Goal: Information Seeking & Learning: Learn about a topic

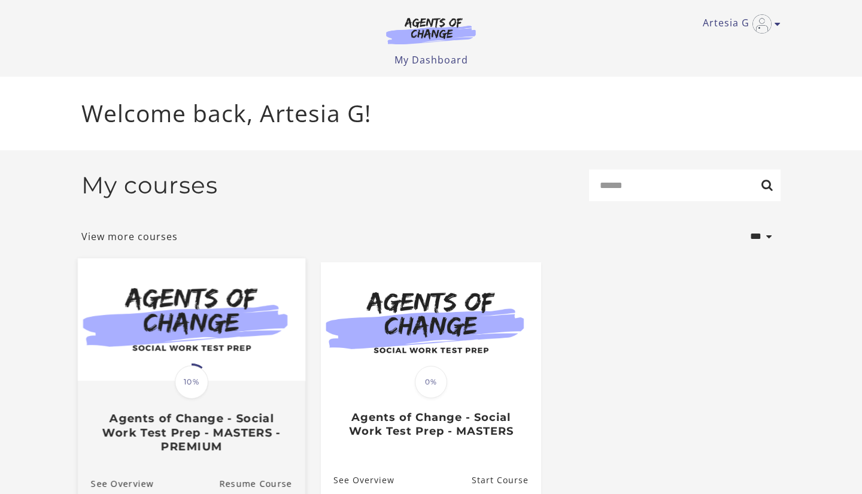
click at [208, 416] on h3 "Agents of Change - Social Work Test Prep - MASTERS - PREMIUM" at bounding box center [191, 432] width 201 height 42
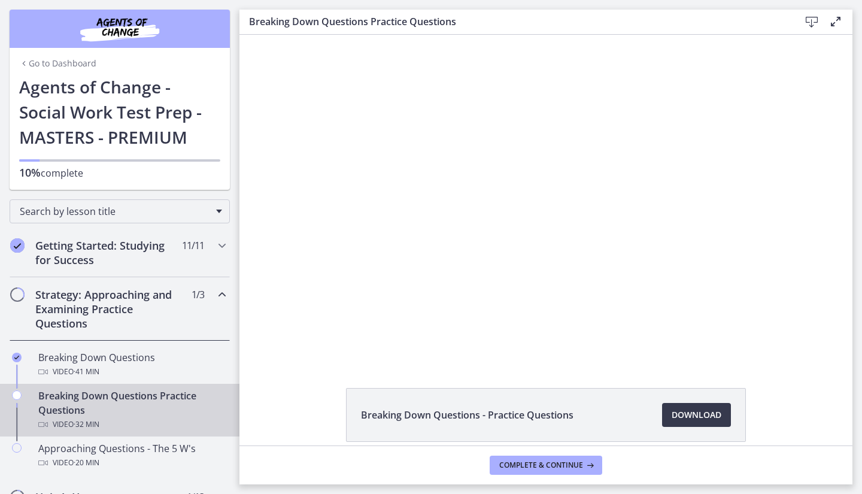
scroll to position [31, 0]
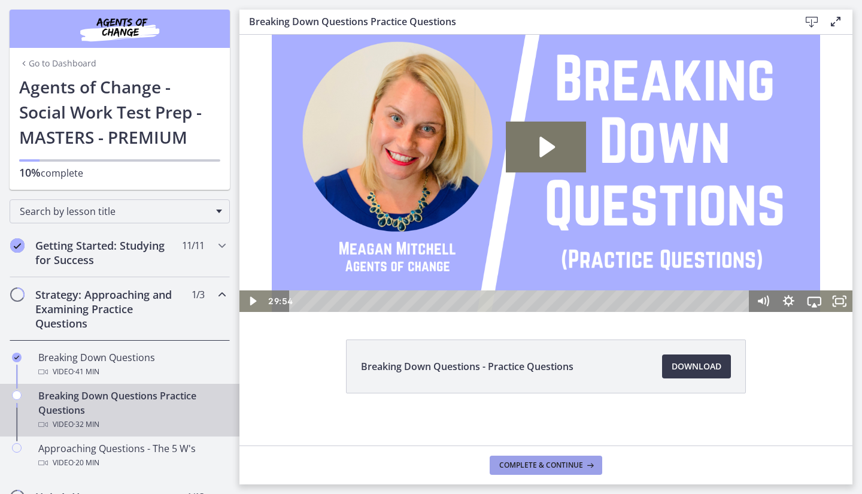
click at [542, 465] on span "Complete & continue" at bounding box center [541, 465] width 84 height 10
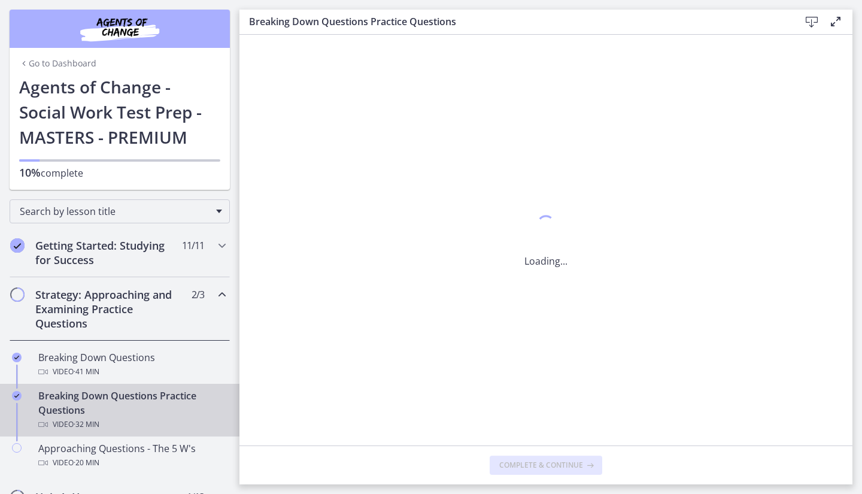
scroll to position [0, 0]
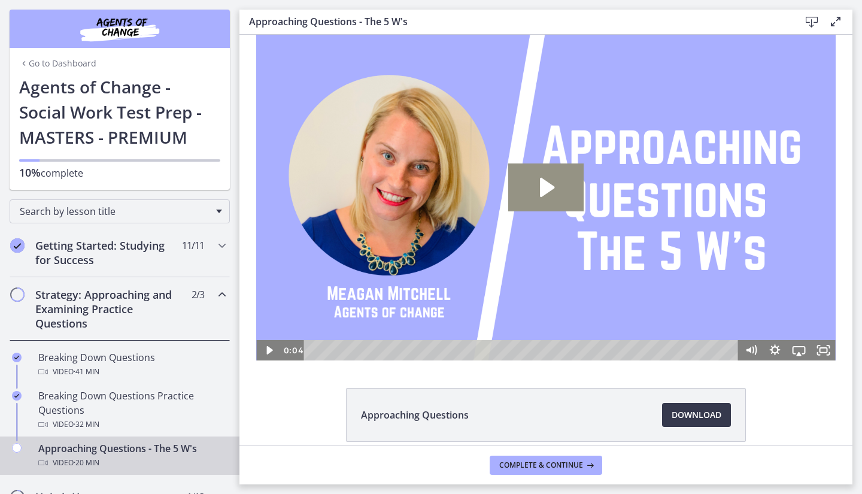
click at [556, 177] on icon "Play Video: cbe1e5mtov91j64ibqeg.mp4" at bounding box center [545, 187] width 75 height 49
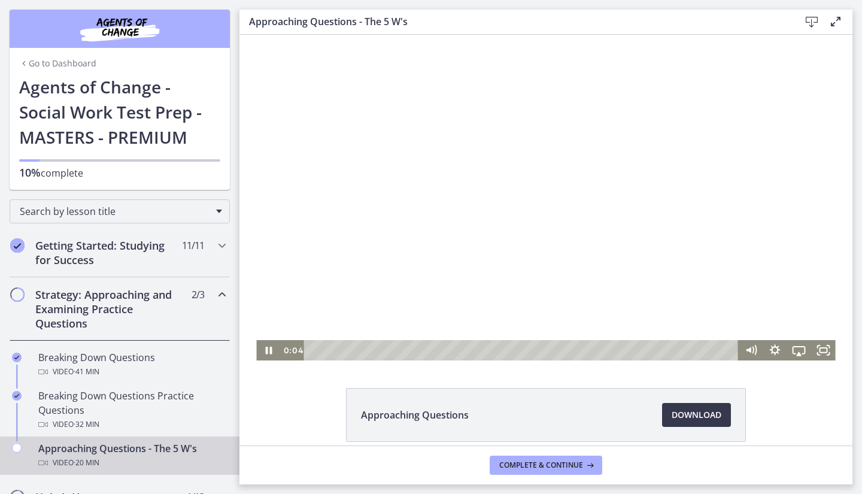
click at [436, 244] on div at bounding box center [545, 198] width 579 height 326
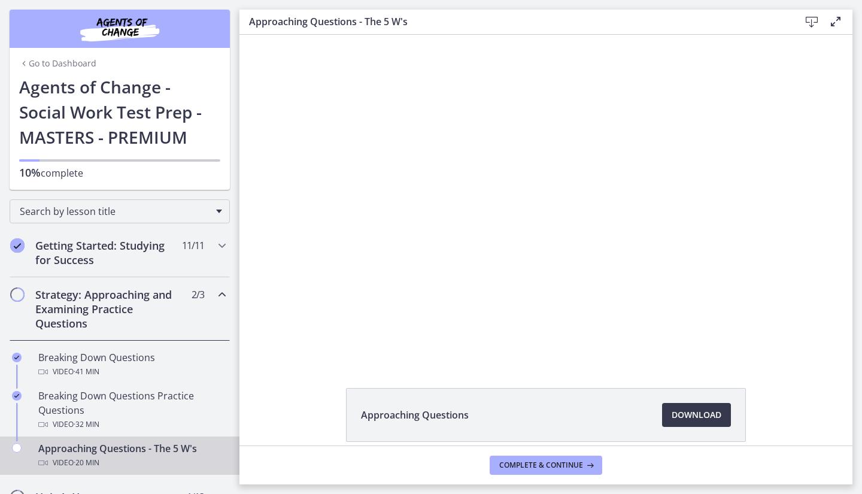
click at [436, 244] on div at bounding box center [545, 198] width 579 height 326
click at [256, 35] on button "Pause: cbe1e5mtov91j64ibqeg.mp4" at bounding box center [256, 35] width 1 height 1
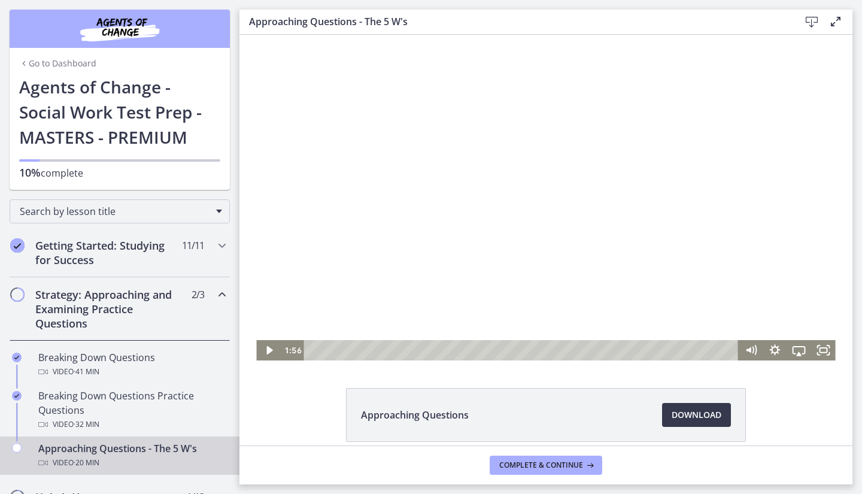
click at [348, 298] on div at bounding box center [545, 198] width 579 height 326
click at [413, 352] on div "4:47" at bounding box center [523, 350] width 420 height 20
click at [435, 352] on div "5:52" at bounding box center [523, 350] width 420 height 20
click at [451, 351] on div "6:39" at bounding box center [523, 350] width 420 height 20
click at [474, 352] on div "7:39" at bounding box center [523, 350] width 420 height 20
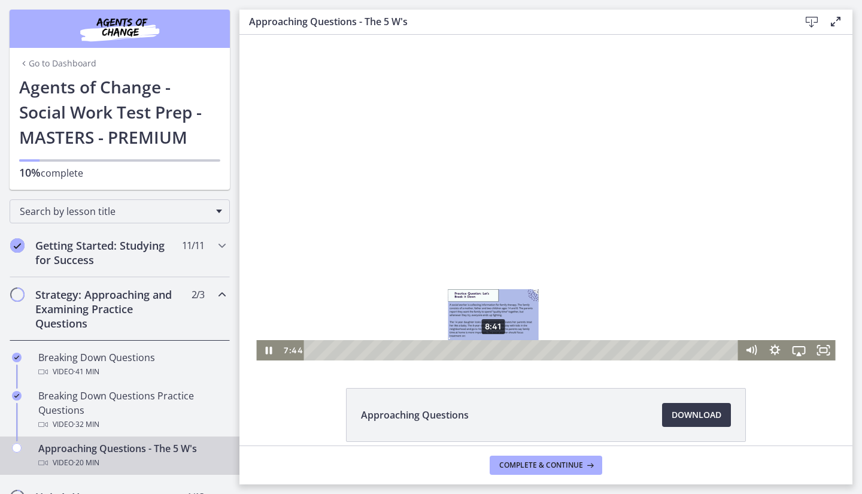
click at [494, 352] on div "8:41" at bounding box center [523, 350] width 420 height 20
click at [472, 353] on div "7:44" at bounding box center [523, 350] width 420 height 20
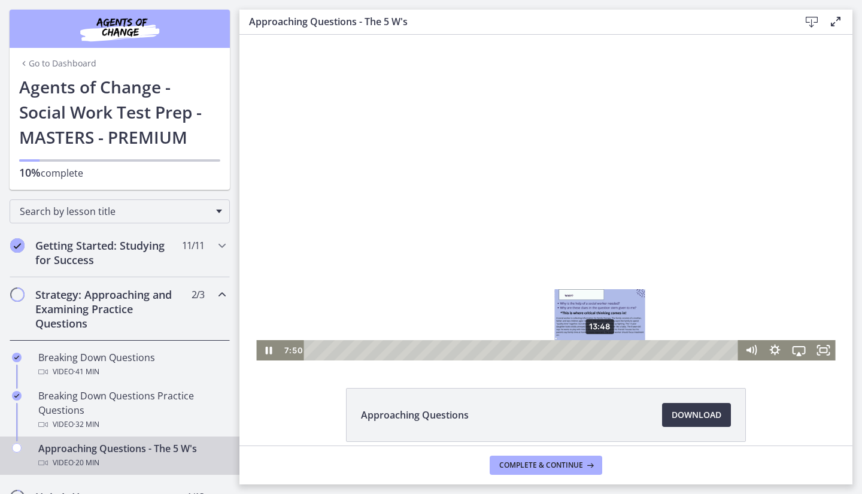
click at [601, 353] on div "13:48" at bounding box center [523, 350] width 420 height 20
click at [695, 261] on div at bounding box center [545, 198] width 579 height 326
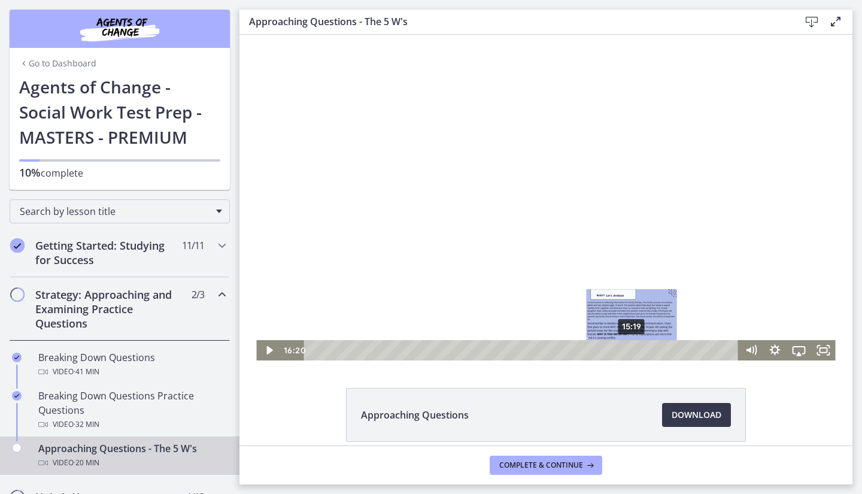
click at [632, 350] on div "15:19" at bounding box center [523, 350] width 420 height 20
click at [617, 350] on div "14:36" at bounding box center [523, 350] width 420 height 20
click at [599, 353] on div "14:13" at bounding box center [523, 350] width 420 height 20
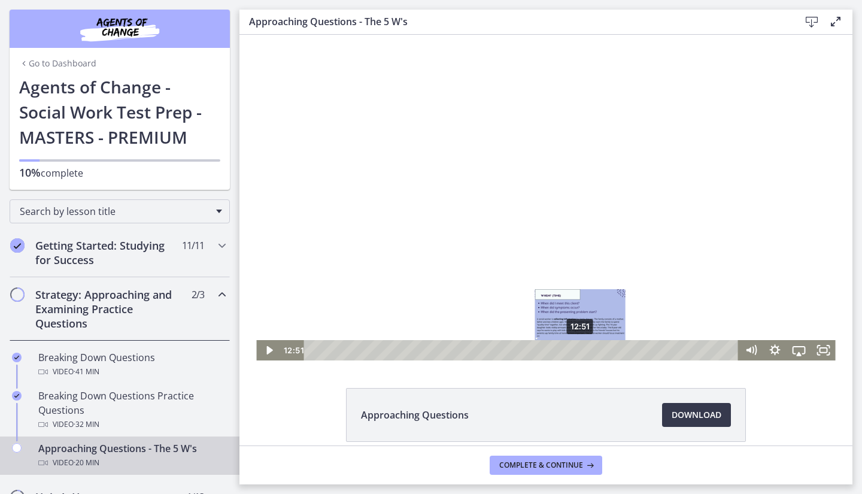
click at [581, 353] on div "12:51" at bounding box center [523, 350] width 420 height 20
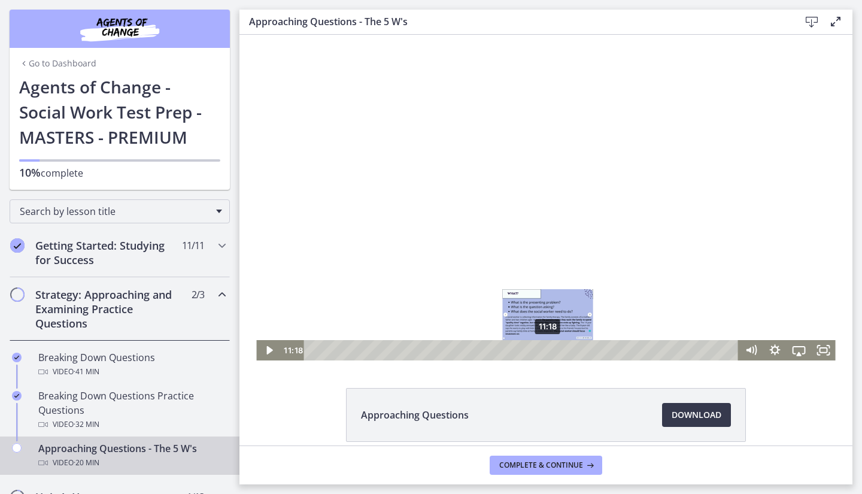
click at [548, 353] on div "11:18" at bounding box center [523, 350] width 420 height 20
click at [566, 295] on div at bounding box center [545, 198] width 579 height 326
click at [818, 349] on icon "Fullscreen" at bounding box center [823, 350] width 24 height 20
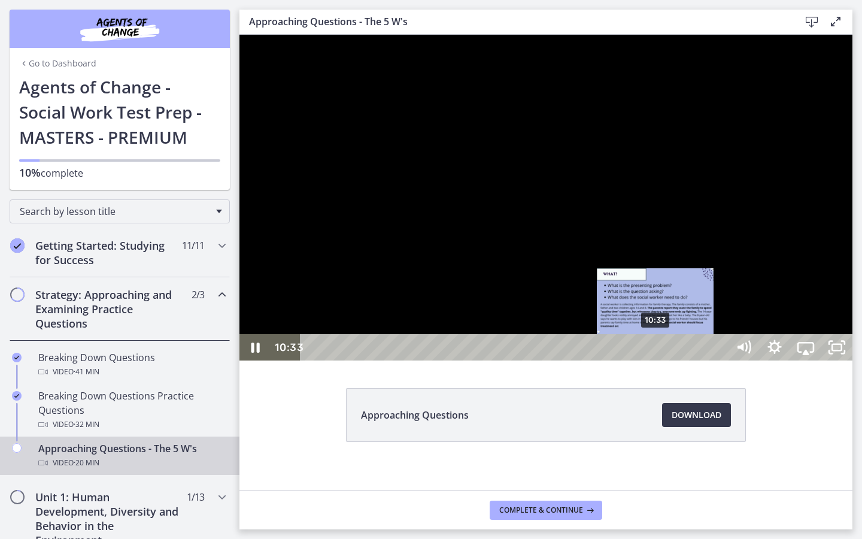
click at [656, 360] on div "10:33" at bounding box center [516, 347] width 408 height 26
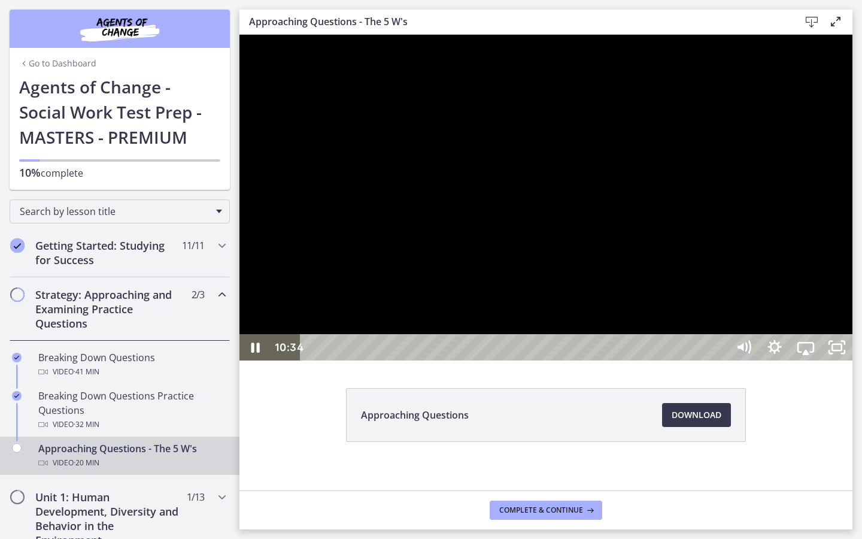
click at [689, 360] on div at bounding box center [546, 198] width 613 height 326
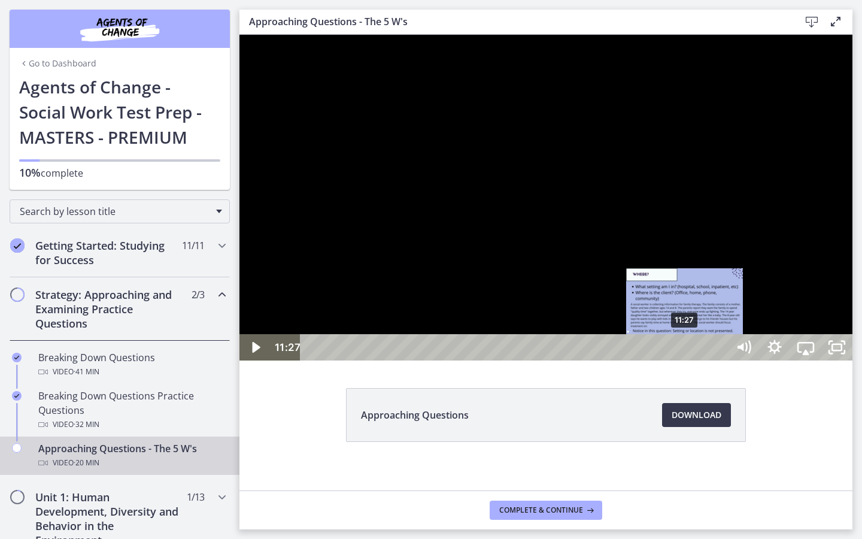
click at [686, 352] on div "Playbar" at bounding box center [684, 347] width 9 height 9
click at [701, 352] on div "Playbar" at bounding box center [699, 347] width 9 height 9
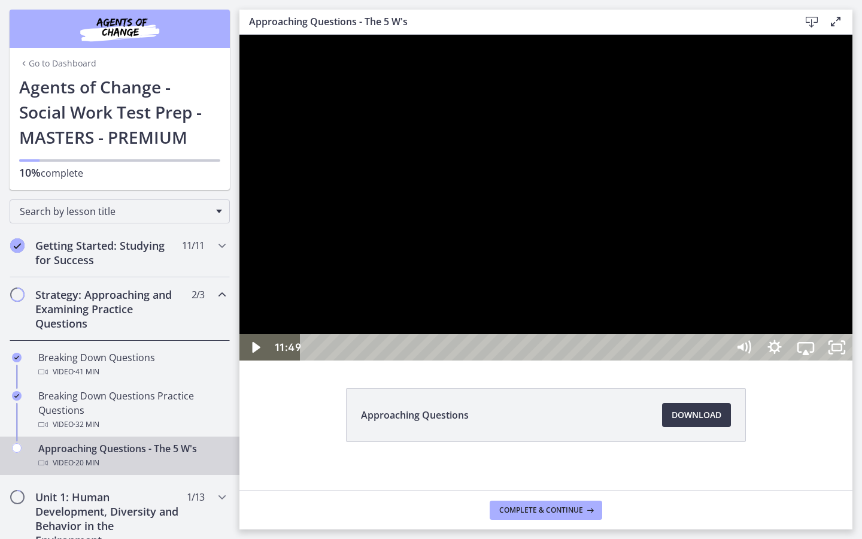
click at [695, 360] on div at bounding box center [546, 198] width 613 height 326
click at [787, 360] on div at bounding box center [546, 198] width 613 height 326
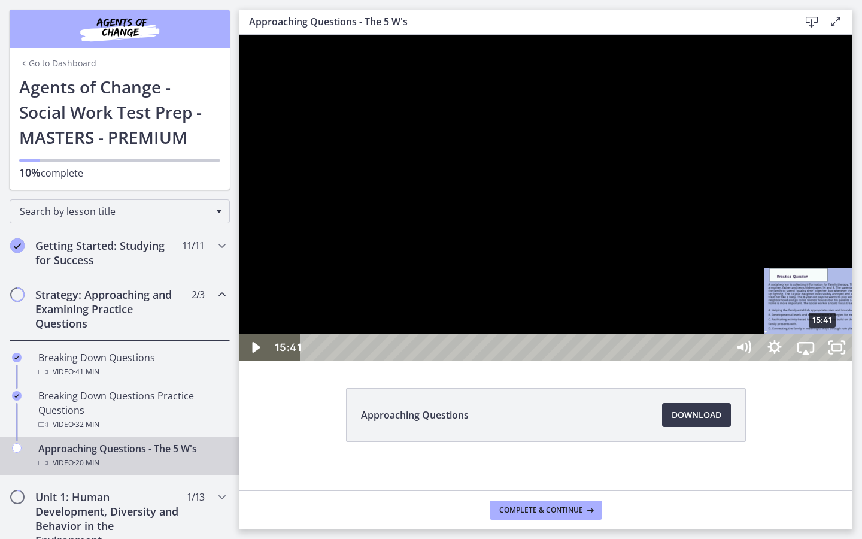
click at [825, 352] on div "Playbar" at bounding box center [822, 347] width 9 height 9
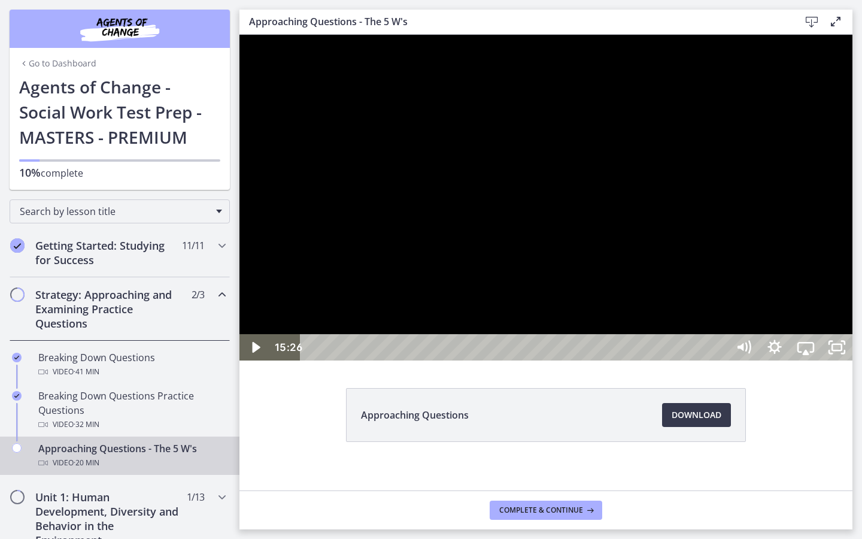
click at [815, 360] on div at bounding box center [546, 198] width 613 height 326
click at [778, 360] on div at bounding box center [546, 198] width 613 height 326
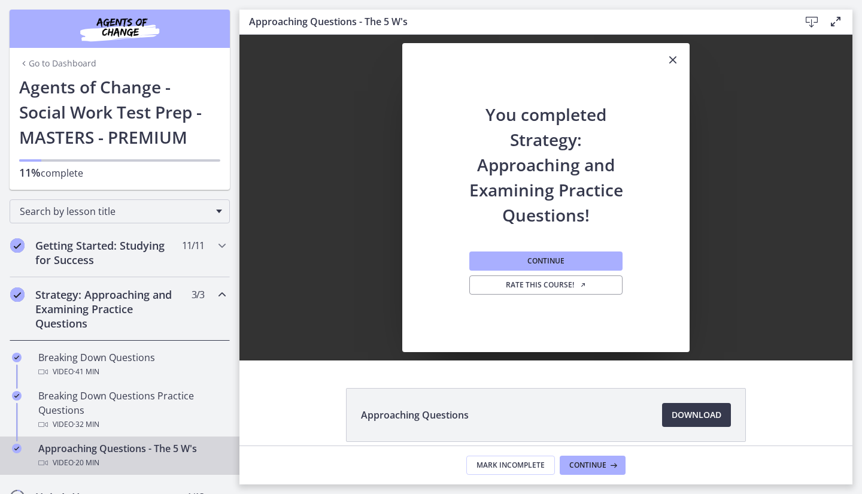
click at [674, 59] on icon "Close" at bounding box center [673, 60] width 14 height 14
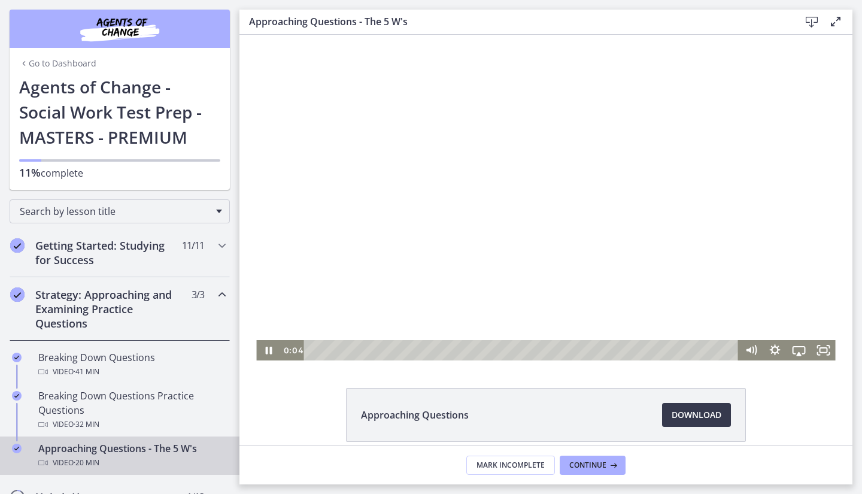
click at [477, 259] on div at bounding box center [545, 198] width 579 height 326
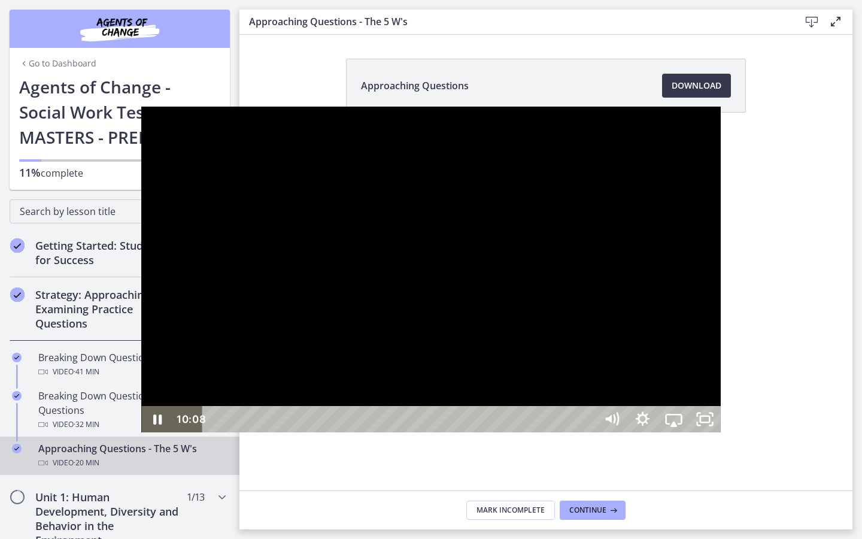
click at [404, 432] on div "Playbar" at bounding box center [401, 419] width 375 height 26
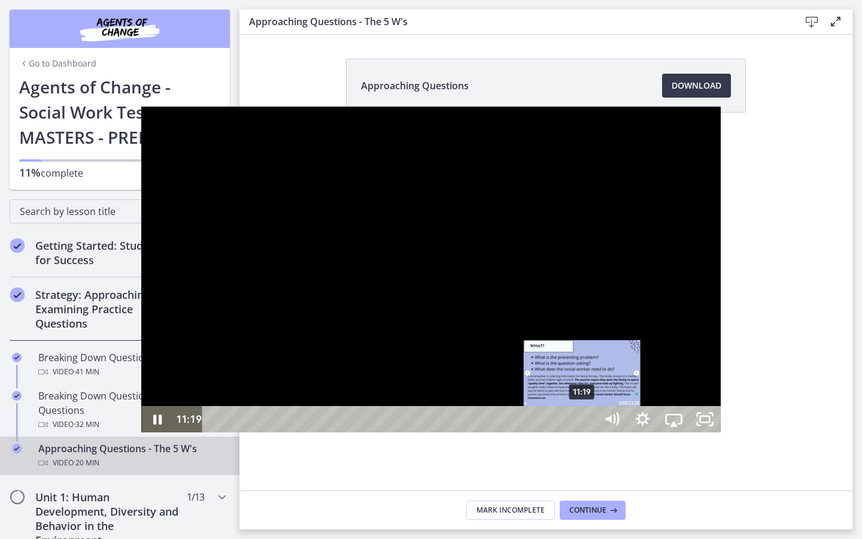
click at [442, 432] on div "11:19" at bounding box center [401, 419] width 375 height 26
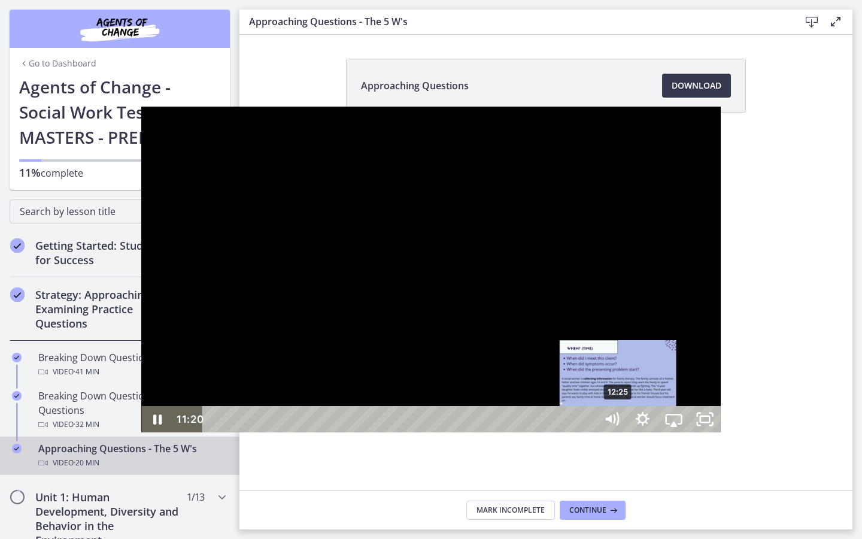
click at [481, 432] on div "12:25" at bounding box center [401, 419] width 375 height 26
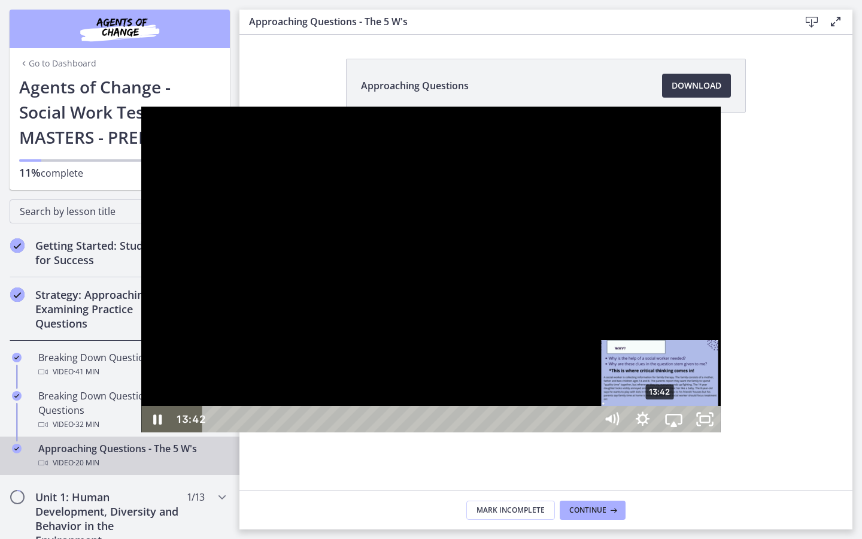
click at [520, 432] on div "13:42" at bounding box center [401, 419] width 375 height 26
click at [535, 432] on div "14:06" at bounding box center [401, 419] width 375 height 26
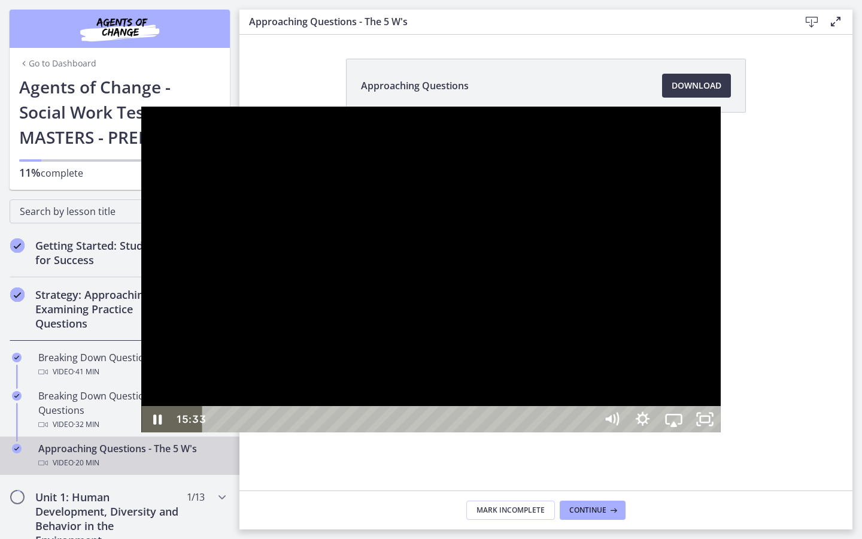
click at [599, 392] on div at bounding box center [430, 270] width 579 height 326
click at [462, 336] on div at bounding box center [430, 270] width 579 height 326
click at [413, 302] on div at bounding box center [430, 270] width 579 height 326
click at [589, 432] on div "18:35" at bounding box center [401, 419] width 375 height 26
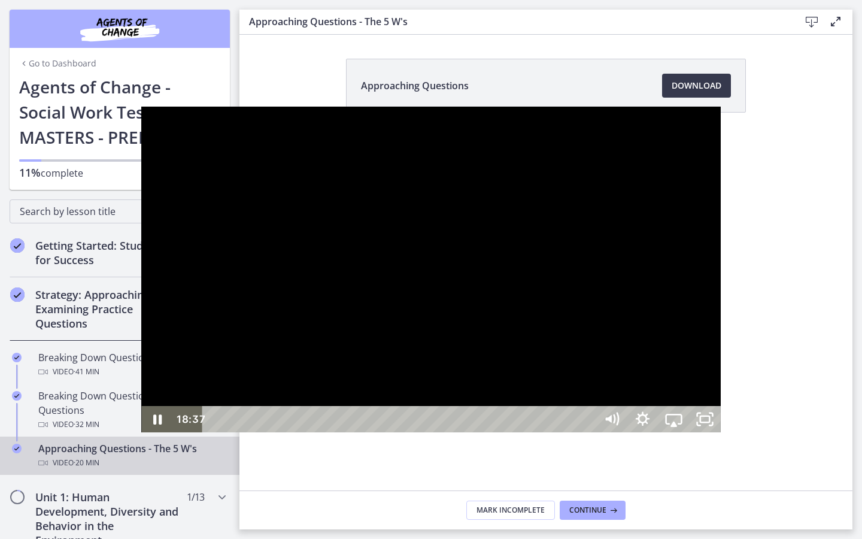
click at [589, 432] on div "19:42" at bounding box center [401, 419] width 375 height 26
click at [573, 356] on div at bounding box center [430, 270] width 579 height 326
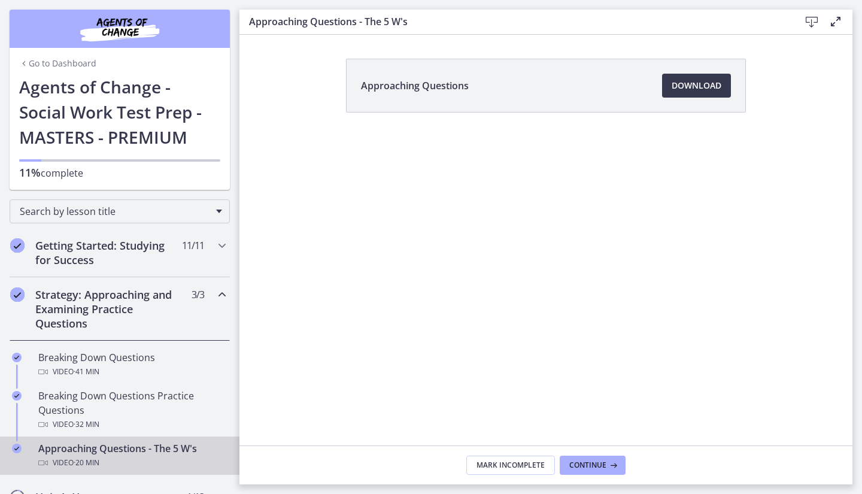
scroll to position [34, 0]
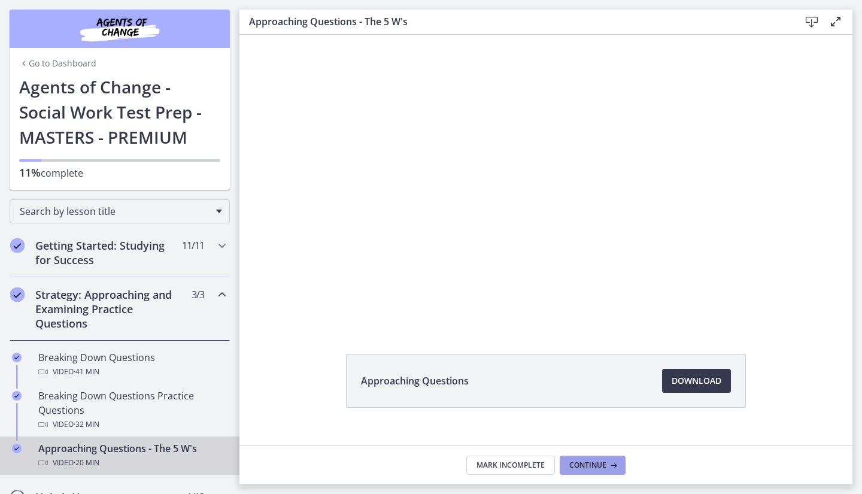
click at [593, 461] on span "Continue" at bounding box center [587, 465] width 37 height 10
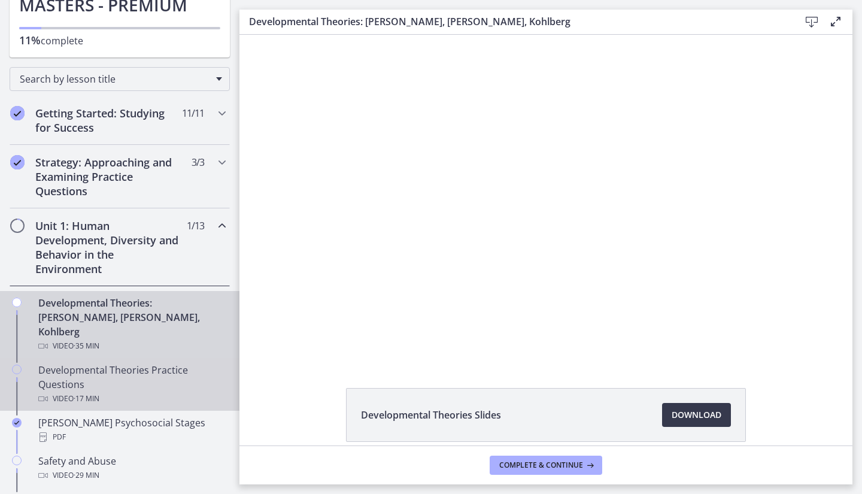
scroll to position [143, 0]
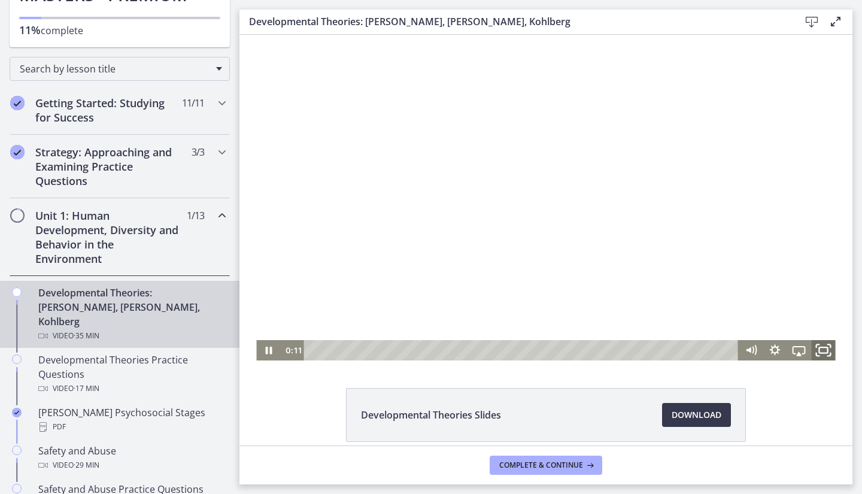
click at [820, 350] on icon "Fullscreen" at bounding box center [823, 350] width 29 height 25
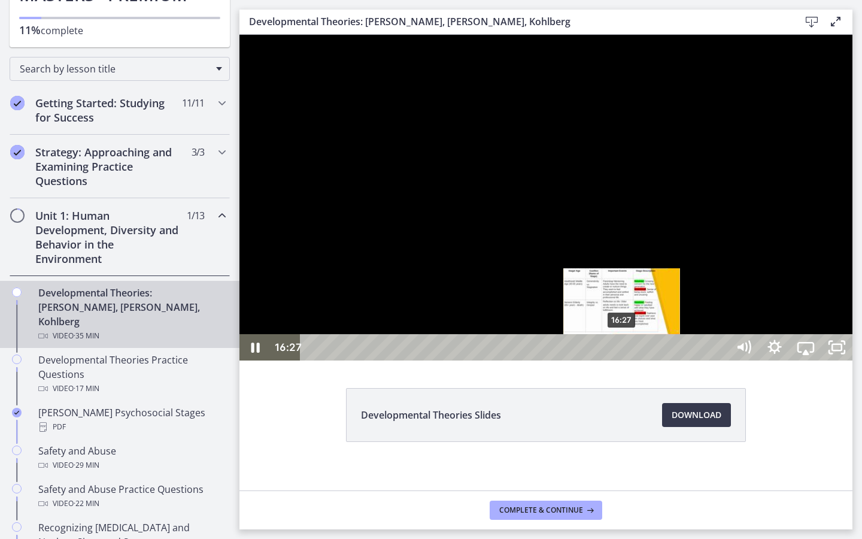
click at [623, 360] on div "16:27" at bounding box center [516, 347] width 408 height 26
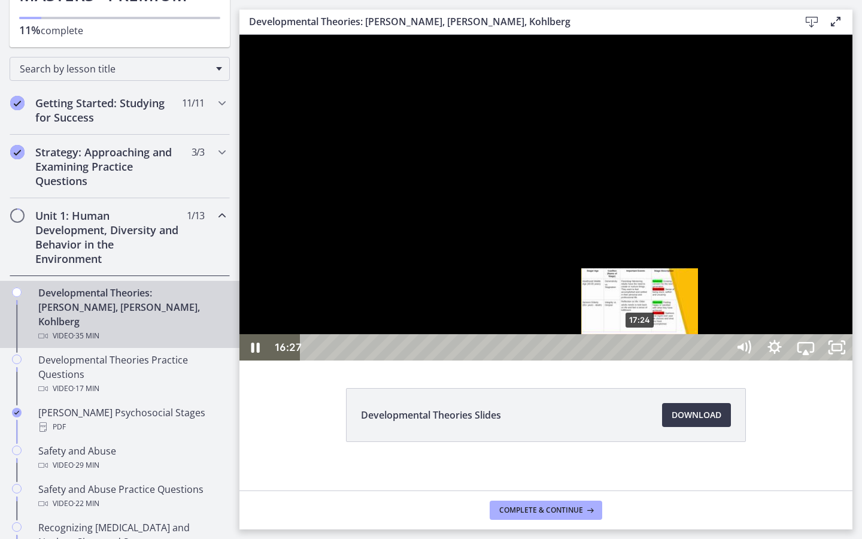
click at [645, 360] on div "17:24" at bounding box center [516, 347] width 408 height 26
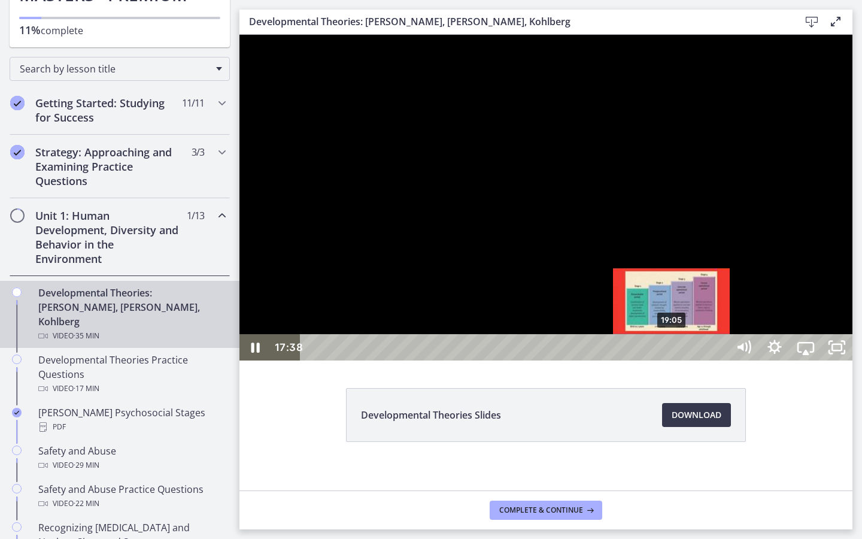
click at [672, 360] on div "19:05" at bounding box center [516, 347] width 408 height 26
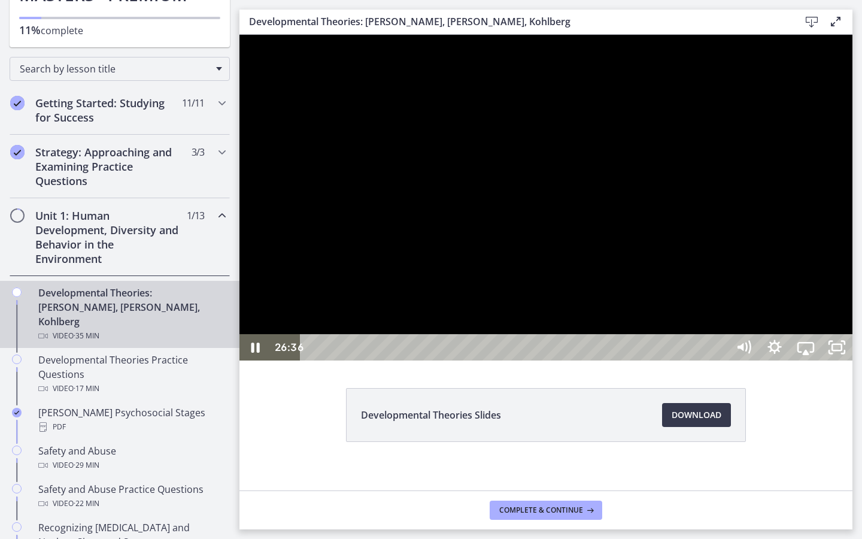
click at [853, 360] on div at bounding box center [546, 198] width 613 height 326
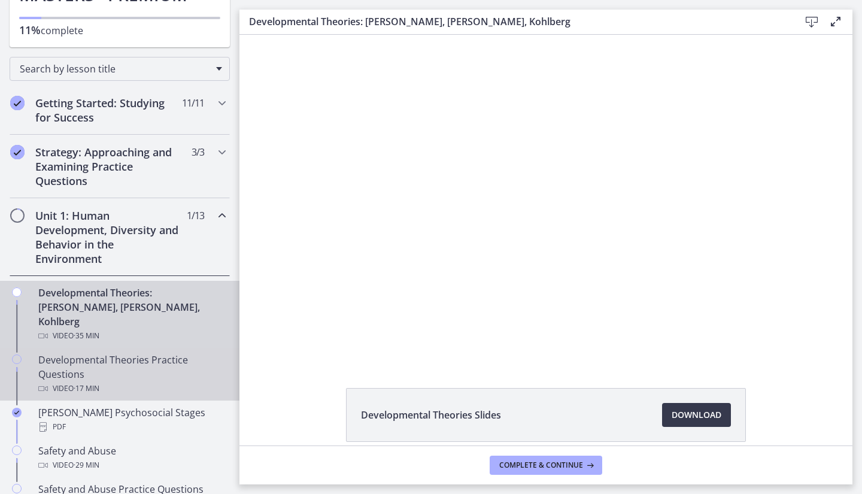
click at [176, 363] on div "Developmental Theories Practice Questions Video · 17 min" at bounding box center [131, 374] width 187 height 43
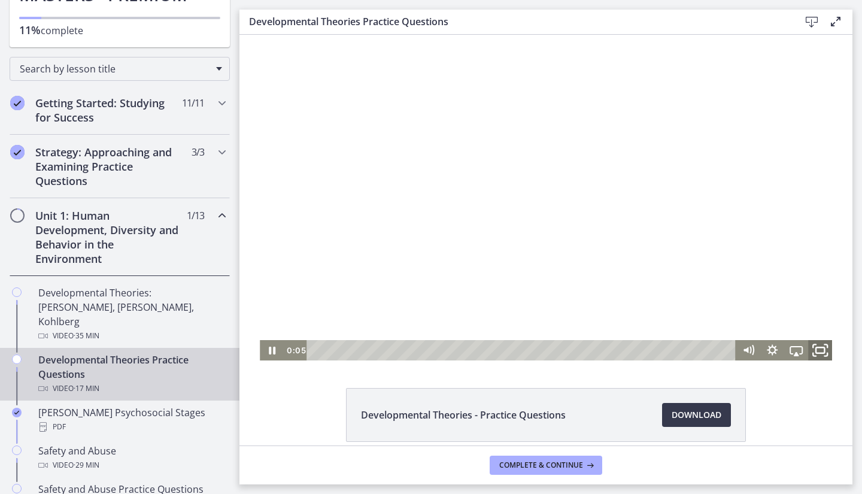
click at [817, 348] on rect "Fullscreen" at bounding box center [820, 350] width 8 height 6
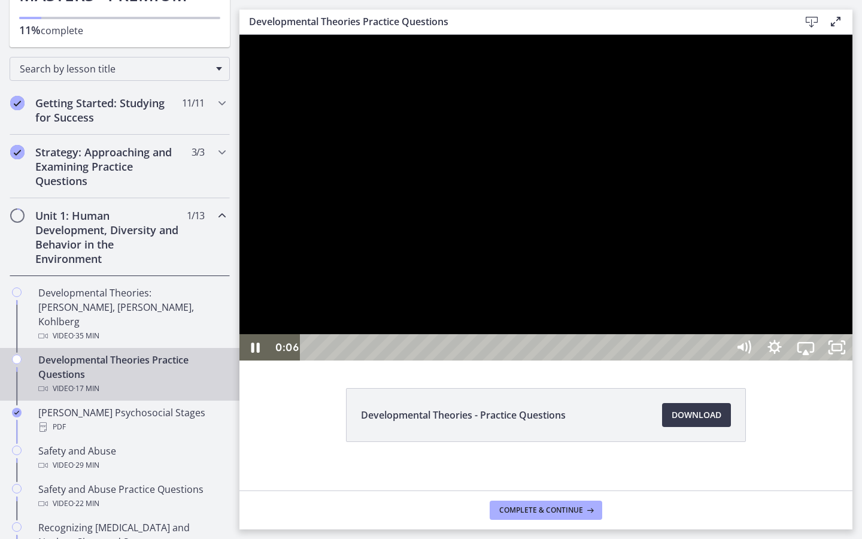
click at [853, 360] on div at bounding box center [546, 198] width 613 height 326
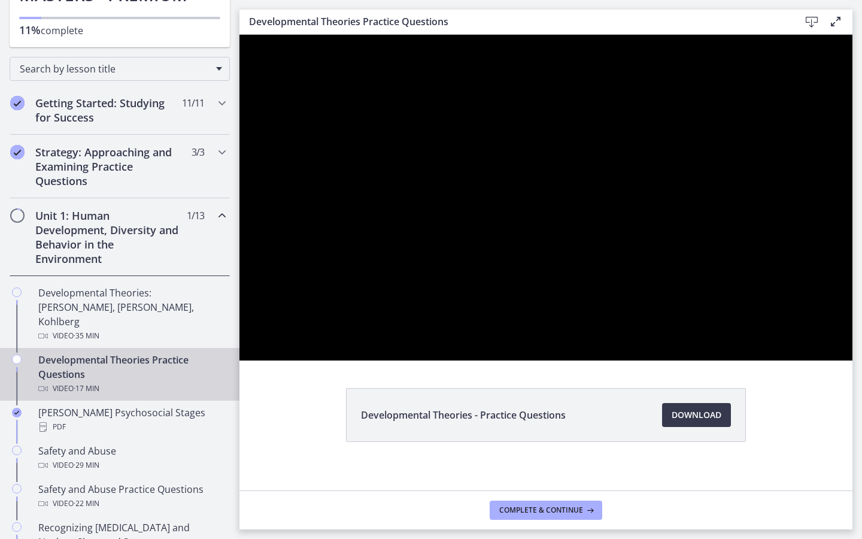
click at [853, 360] on div at bounding box center [546, 198] width 613 height 326
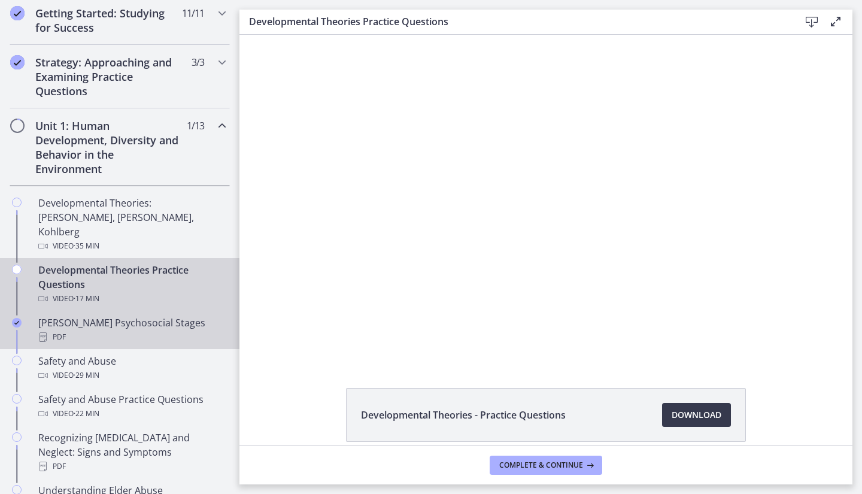
scroll to position [235, 0]
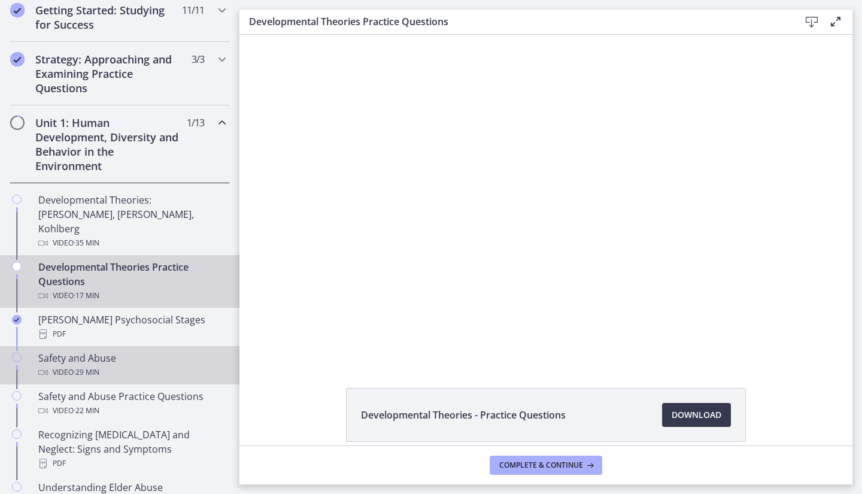
click at [141, 351] on div "Safety and Abuse Video · 29 min" at bounding box center [131, 365] width 187 height 29
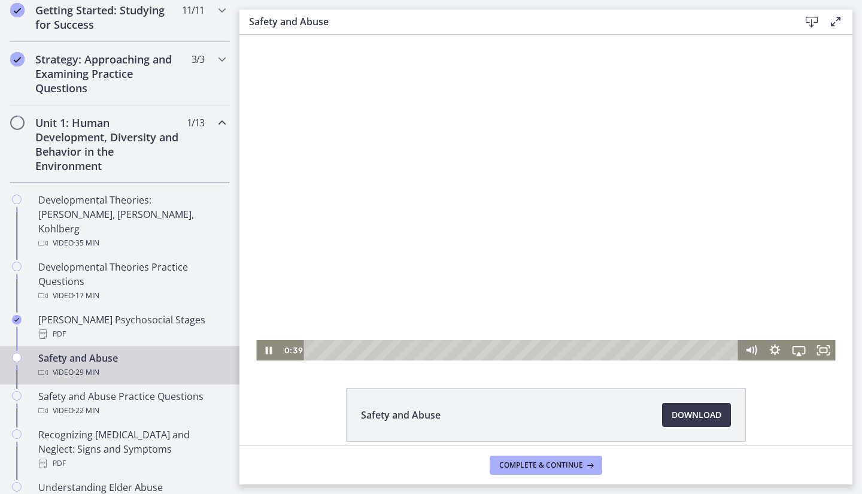
click at [546, 211] on div at bounding box center [545, 198] width 579 height 326
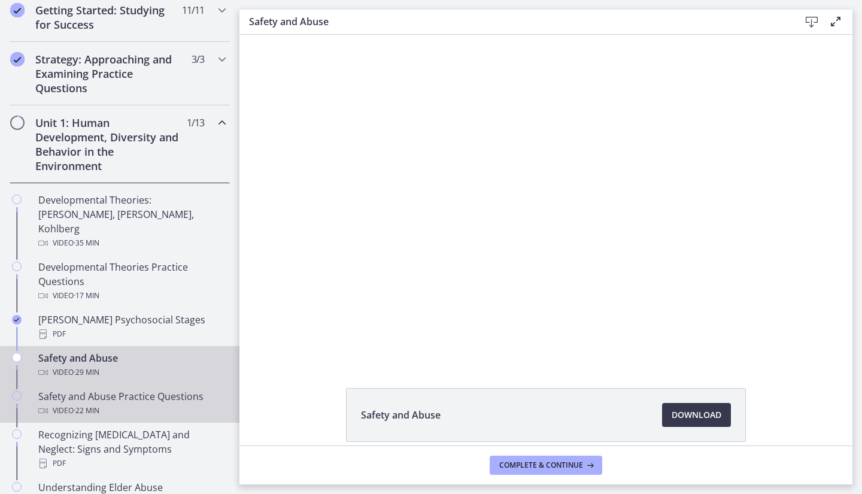
click at [180, 389] on div "Safety and Abuse Practice Questions Video · 22 min" at bounding box center [131, 403] width 187 height 29
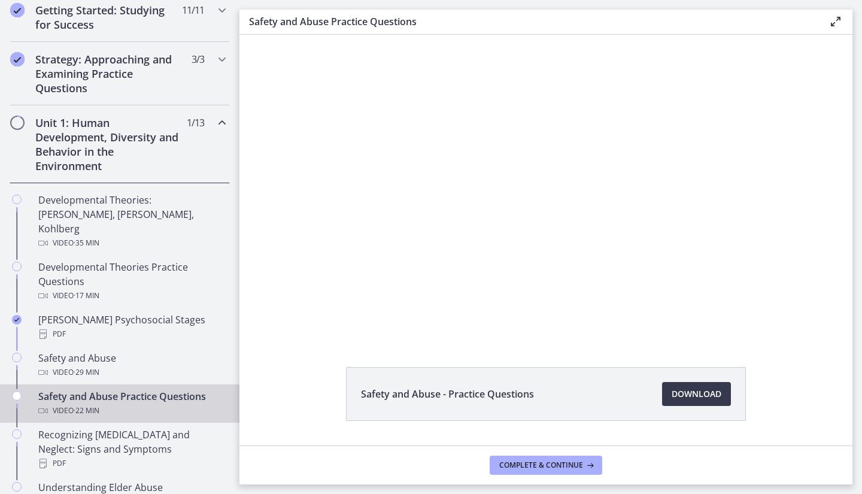
click at [609, 228] on div at bounding box center [546, 187] width 613 height 305
